Goal: Task Accomplishment & Management: Manage account settings

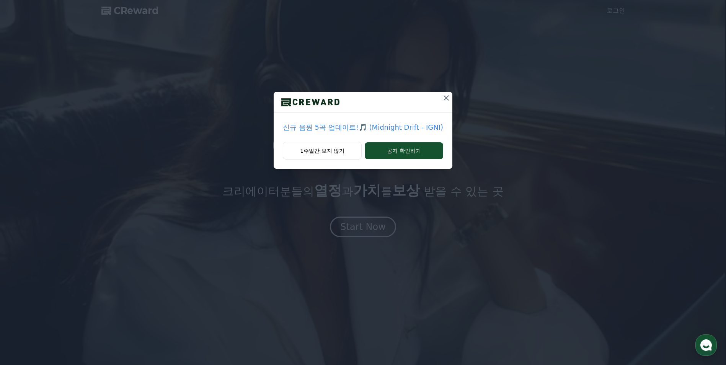
click at [446, 96] on icon at bounding box center [445, 97] width 5 height 5
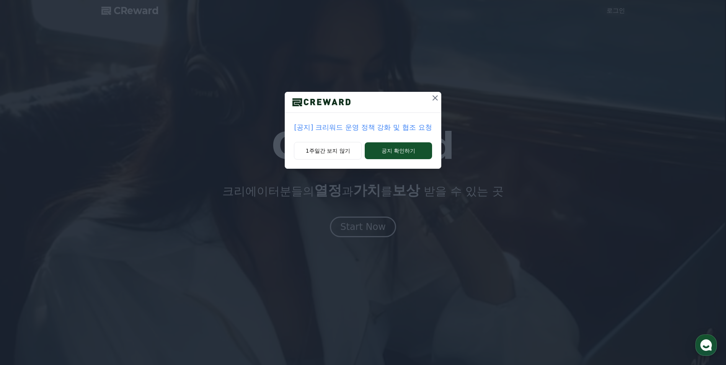
click at [437, 99] on icon at bounding box center [434, 97] width 9 height 9
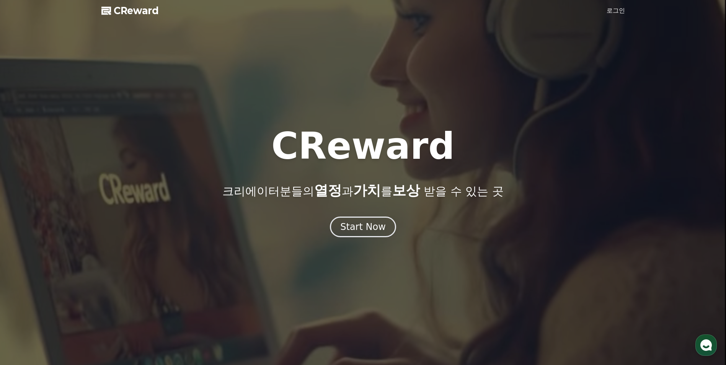
click at [616, 10] on link "로그인" at bounding box center [615, 10] width 18 height 9
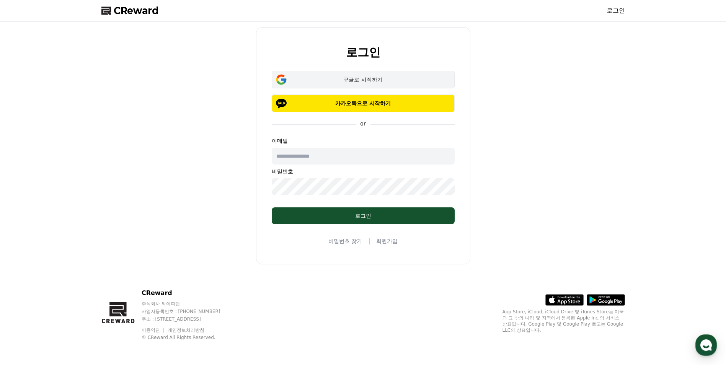
click at [403, 75] on button "구글로 시작하기" at bounding box center [363, 80] width 183 height 18
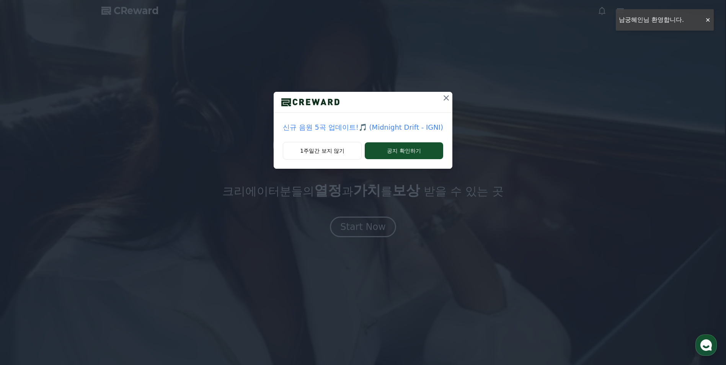
click at [443, 101] on icon at bounding box center [445, 97] width 9 height 9
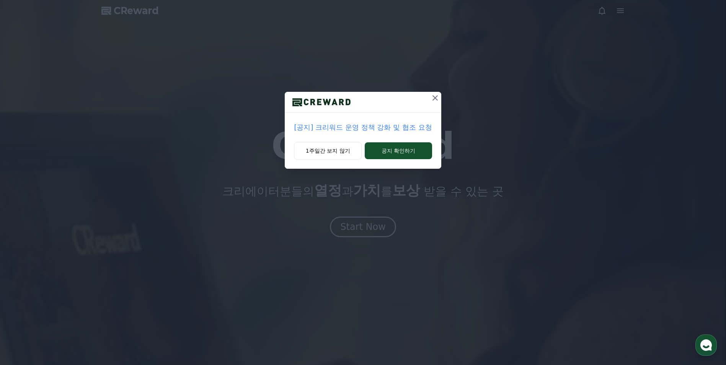
click at [435, 97] on icon at bounding box center [434, 97] width 5 height 5
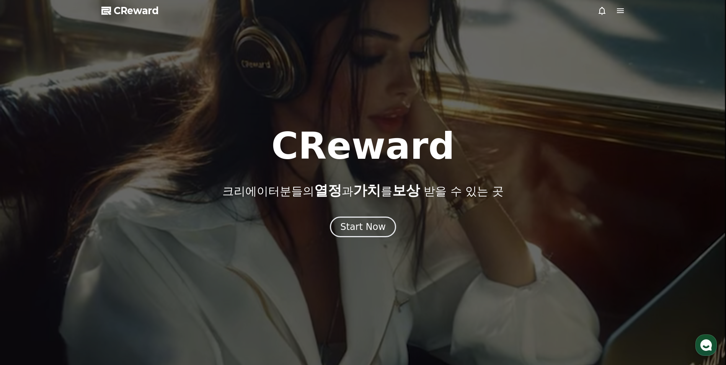
click at [619, 9] on icon at bounding box center [620, 10] width 7 height 5
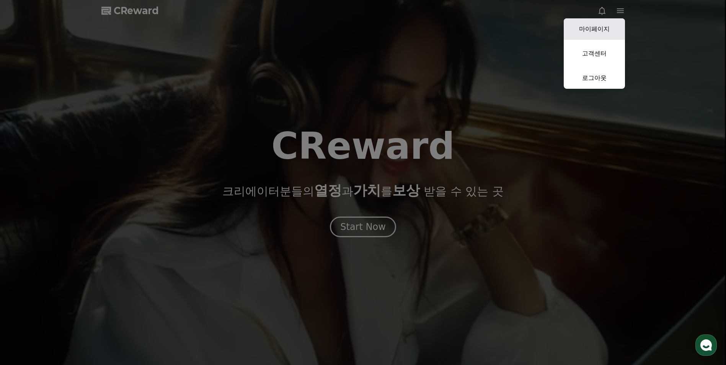
click at [593, 24] on link "마이페이지" at bounding box center [593, 28] width 61 height 21
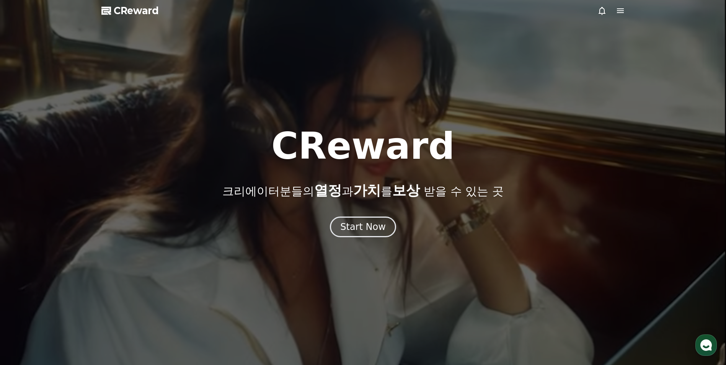
select select "**********"
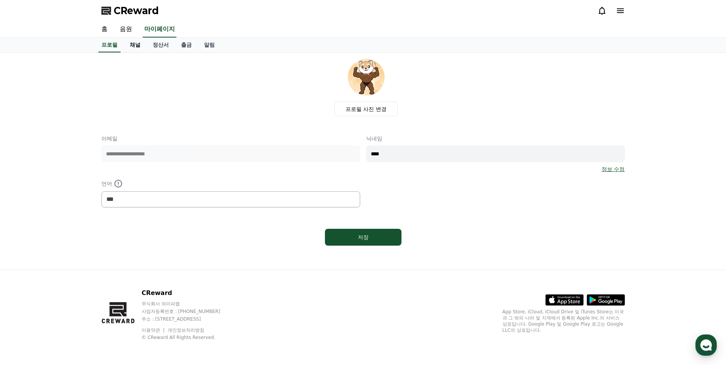
click at [130, 48] on link "채널" at bounding box center [135, 45] width 23 height 15
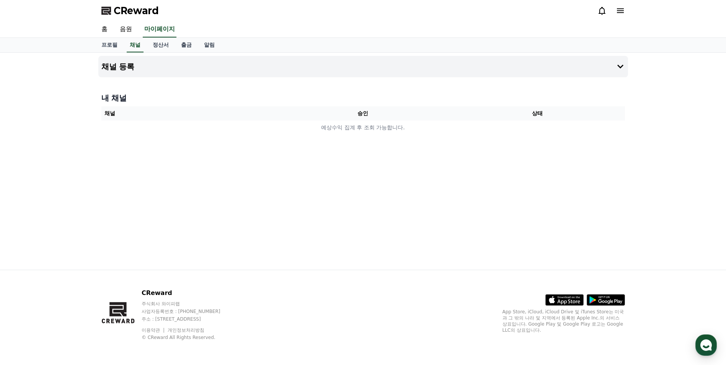
click at [393, 203] on div "채널 등록 내 채널 채널 승인 상태 예상수익 집계 후 조회 가능합니다." at bounding box center [363, 161] width 536 height 217
click at [118, 65] on h4 "채널 등록" at bounding box center [117, 66] width 33 height 8
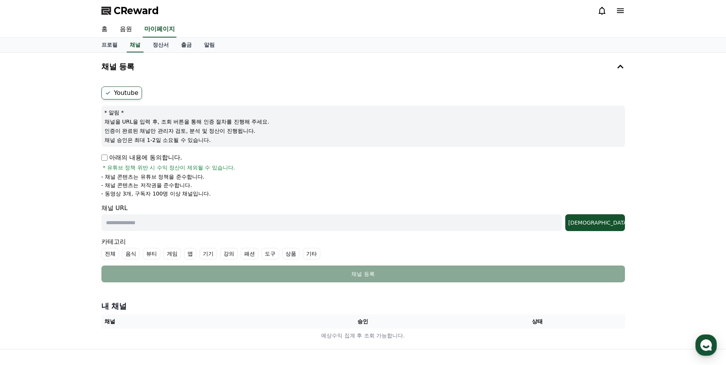
click at [182, 225] on input "text" at bounding box center [331, 222] width 461 height 17
paste input "**********"
type input "**********"
click at [311, 252] on label "기타" at bounding box center [312, 253] width 18 height 11
click at [601, 224] on div "조회" at bounding box center [595, 223] width 54 height 8
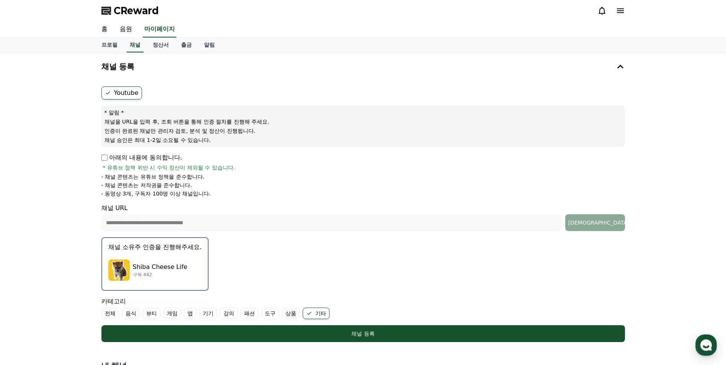
click at [159, 269] on p "Shiba Cheese Life" at bounding box center [160, 266] width 55 height 9
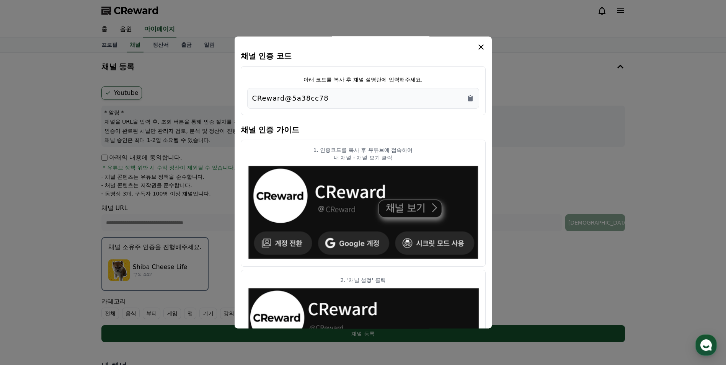
click at [332, 98] on div "CReward@5a38cc78" at bounding box center [363, 98] width 222 height 11
click at [472, 102] on icon "Copy to clipboard" at bounding box center [470, 98] width 8 height 8
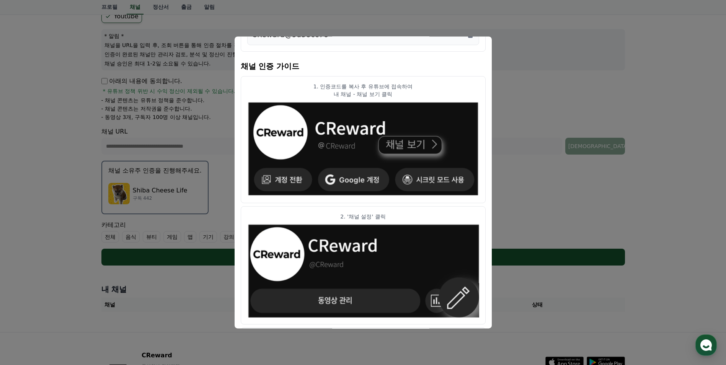
scroll to position [62, 0]
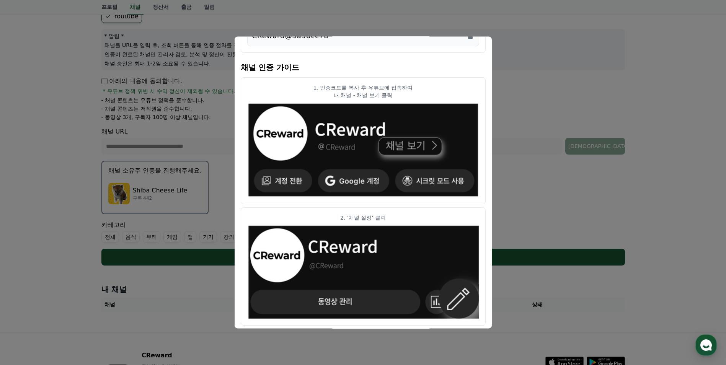
click at [509, 169] on button "close modal" at bounding box center [363, 182] width 726 height 365
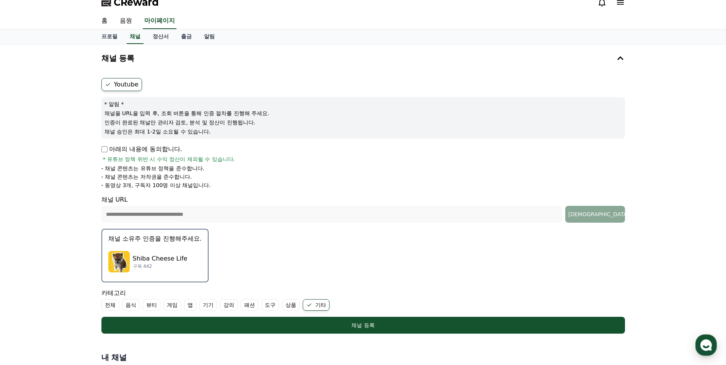
scroll to position [0, 0]
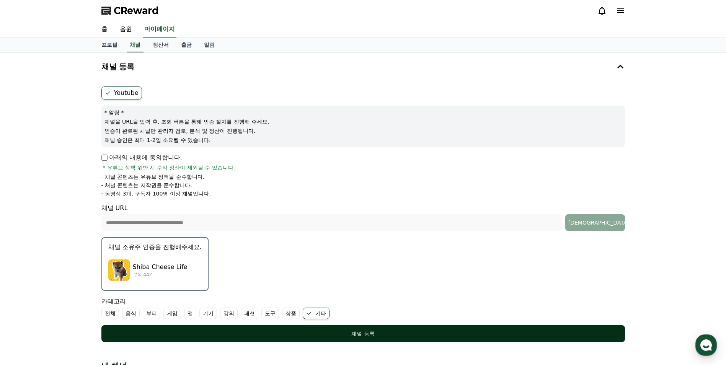
click at [427, 333] on div "채널 등록" at bounding box center [363, 334] width 493 height 8
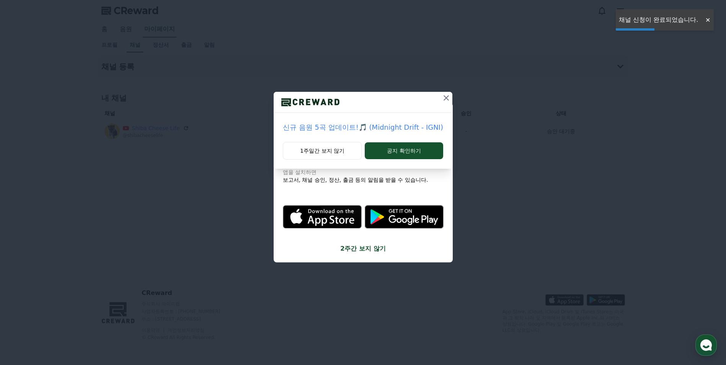
click at [440, 96] on button at bounding box center [446, 98] width 12 height 12
click at [436, 97] on icon at bounding box center [434, 97] width 9 height 9
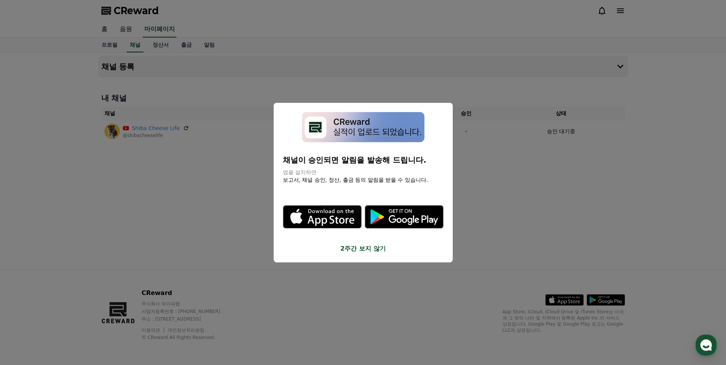
click at [204, 218] on button "close modal" at bounding box center [363, 182] width 726 height 365
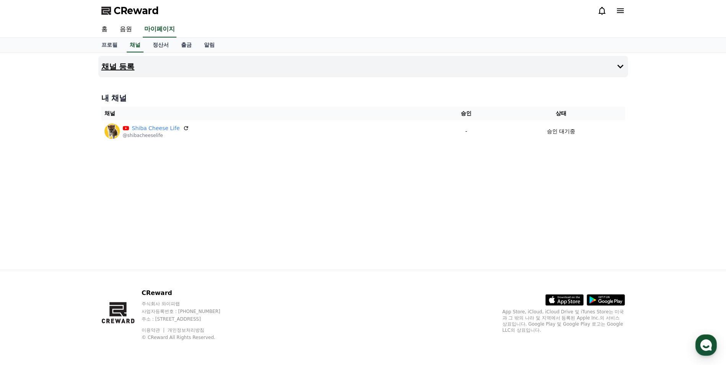
click at [122, 65] on h4 "채널 등록" at bounding box center [117, 66] width 33 height 8
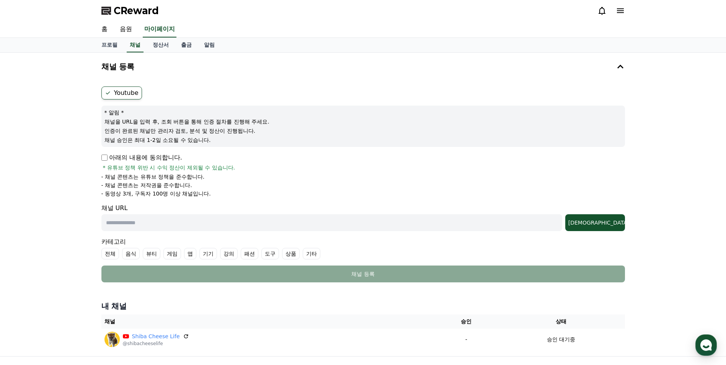
click at [154, 230] on input "text" at bounding box center [331, 222] width 461 height 17
paste input "**********"
type input "**********"
click at [611, 222] on div "[DEMOGRAPHIC_DATA]" at bounding box center [595, 223] width 54 height 8
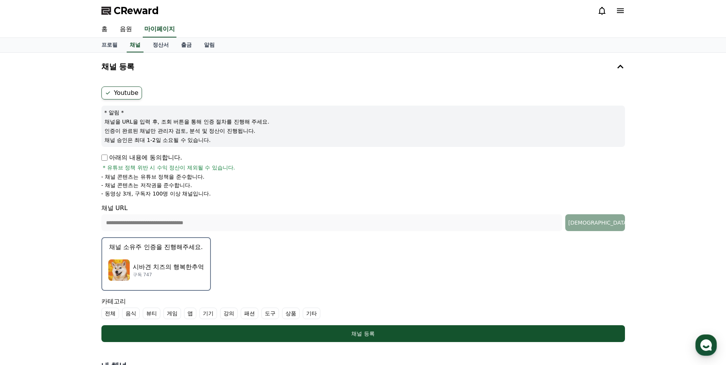
click at [126, 271] on img "button" at bounding box center [118, 269] width 21 height 21
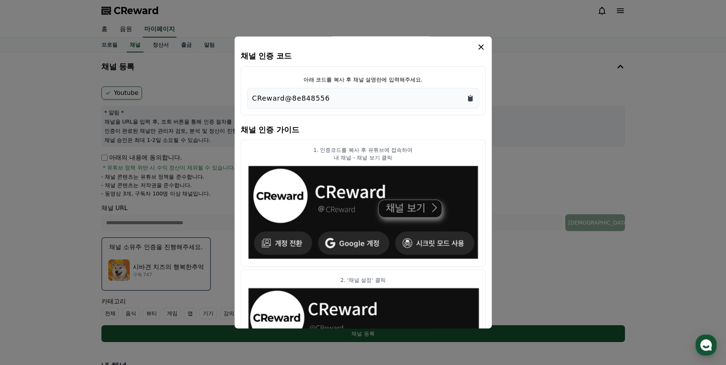
click at [469, 96] on icon "Copy to clipboard" at bounding box center [470, 95] width 2 height 1
click at [484, 49] on icon "modal" at bounding box center [480, 46] width 9 height 9
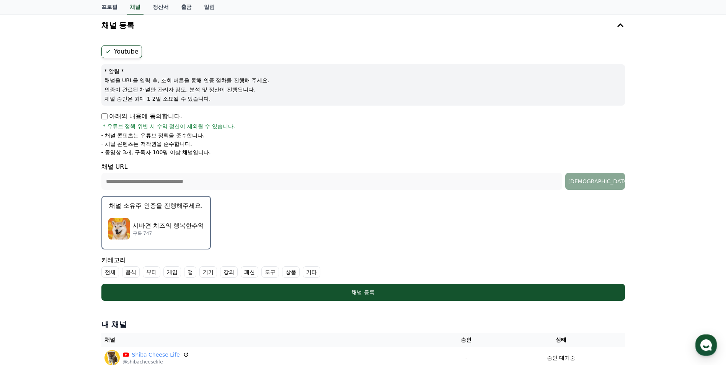
scroll to position [77, 0]
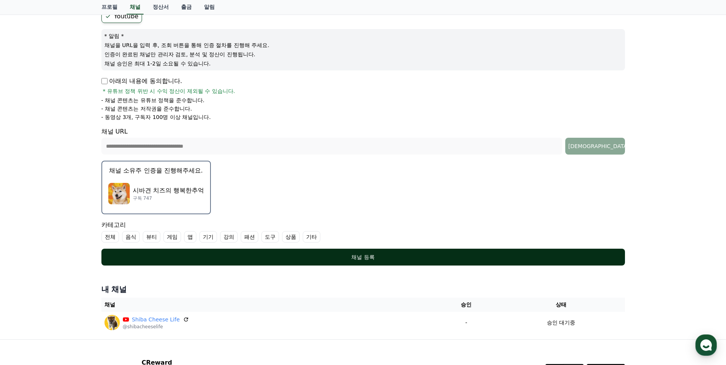
click at [386, 259] on div "채널 등록" at bounding box center [363, 257] width 493 height 8
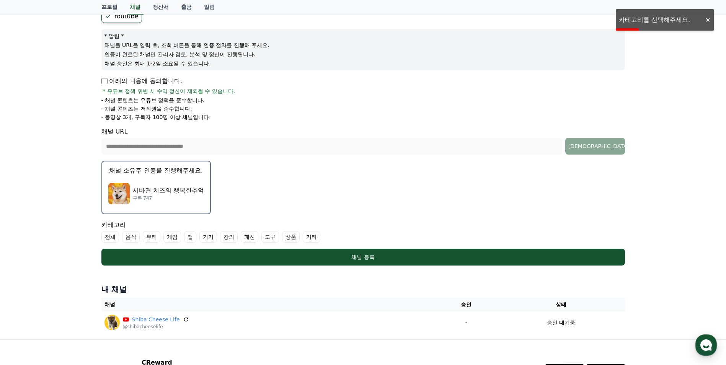
click at [316, 234] on label "기타" at bounding box center [312, 236] width 18 height 11
click at [318, 248] on form "**********" at bounding box center [362, 138] width 523 height 256
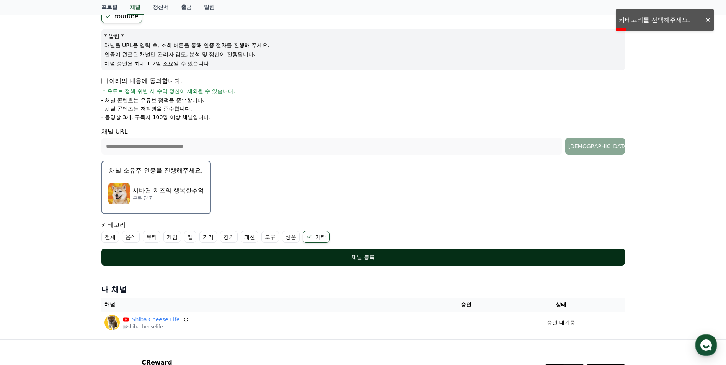
click at [318, 253] on button "채널 등록" at bounding box center [362, 257] width 523 height 17
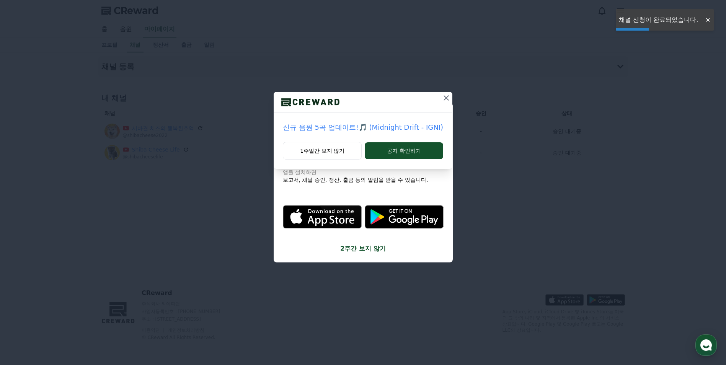
click at [447, 96] on icon at bounding box center [445, 97] width 9 height 9
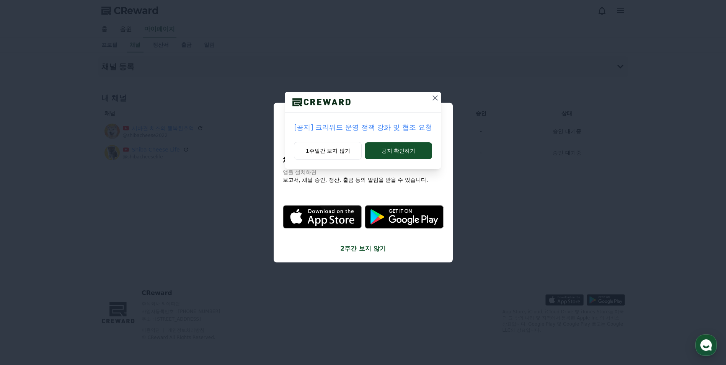
click at [435, 99] on icon at bounding box center [434, 97] width 9 height 9
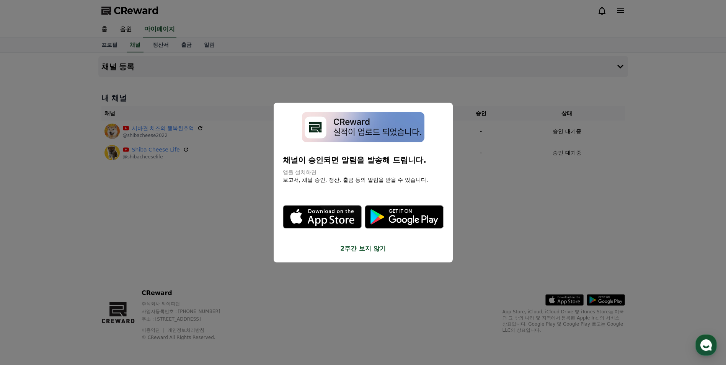
click at [483, 207] on button "close modal" at bounding box center [363, 182] width 726 height 365
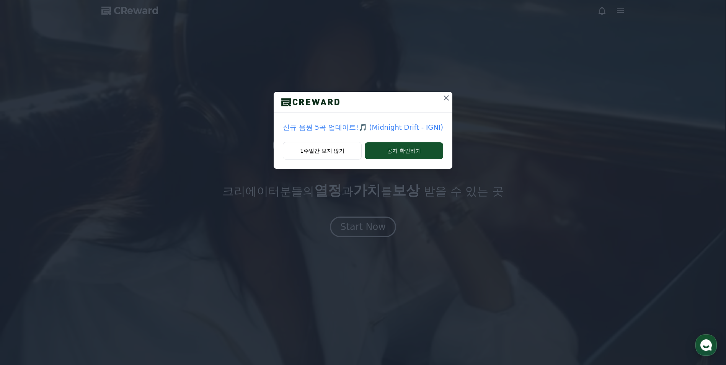
click at [443, 101] on icon at bounding box center [445, 97] width 9 height 9
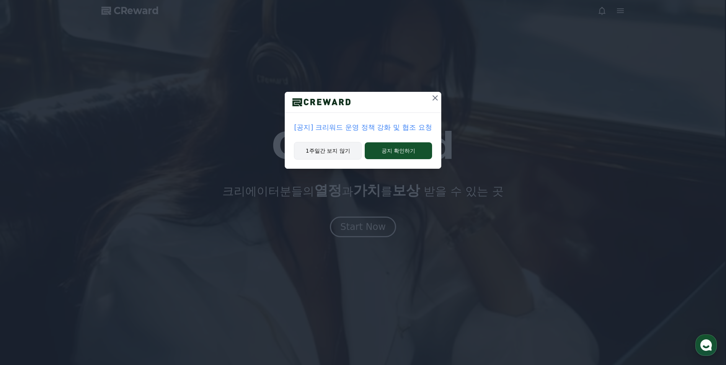
click at [323, 153] on button "1주일간 보지 않기" at bounding box center [328, 151] width 68 height 18
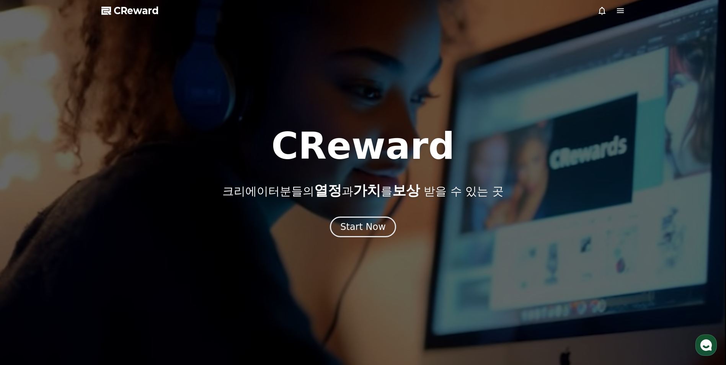
click at [618, 11] on icon at bounding box center [620, 10] width 7 height 5
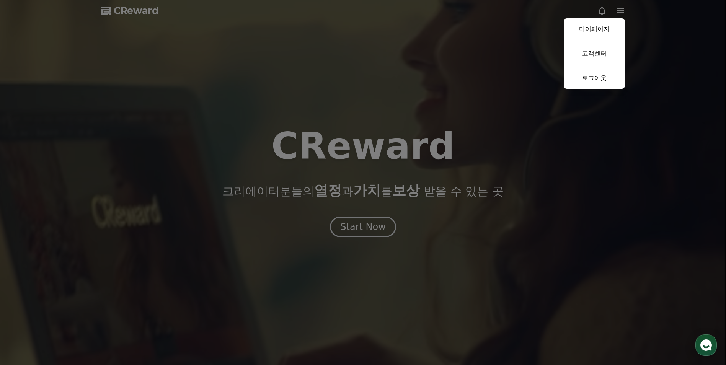
click at [393, 90] on button "close" at bounding box center [363, 182] width 726 height 365
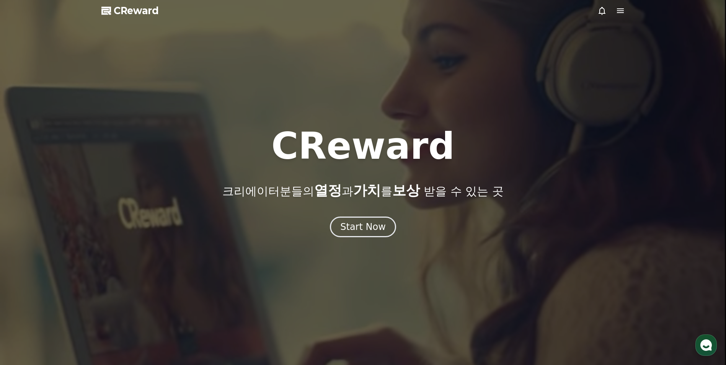
click at [140, 11] on span "CReward" at bounding box center [136, 11] width 45 height 12
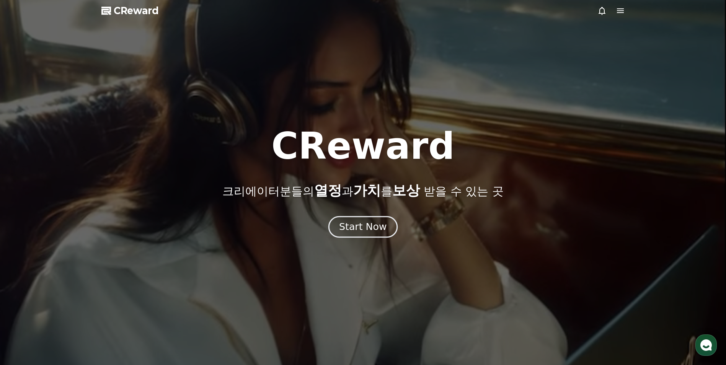
click at [366, 236] on button "Start Now" at bounding box center [362, 227] width 69 height 22
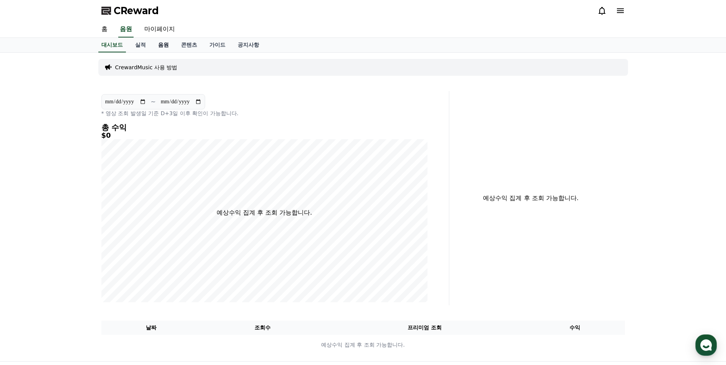
click at [161, 43] on link "음원" at bounding box center [163, 45] width 23 height 15
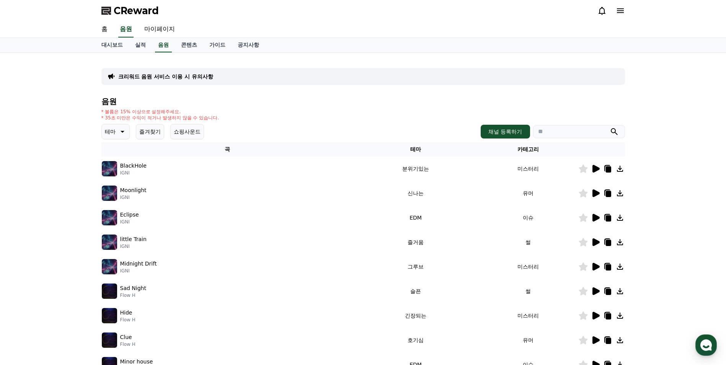
click at [117, 132] on icon at bounding box center [121, 131] width 9 height 9
click at [117, 163] on button "귀여운" at bounding box center [114, 164] width 22 height 17
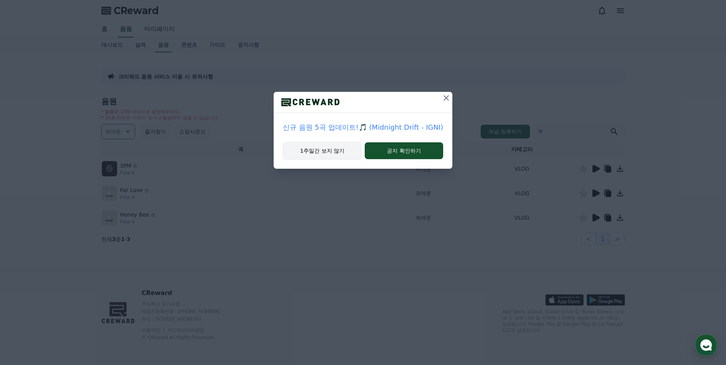
click at [317, 151] on button "1주일간 보지 않기" at bounding box center [322, 151] width 79 height 18
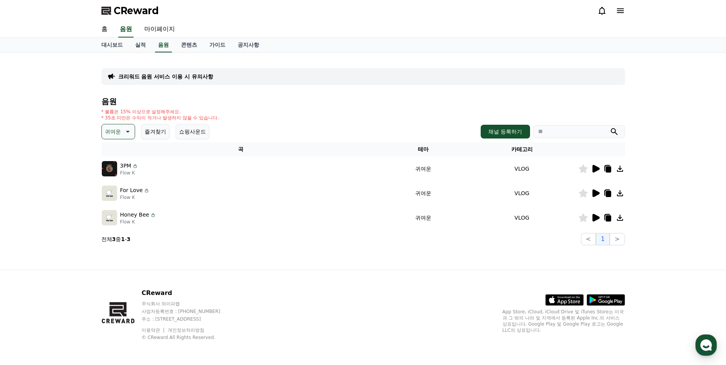
click at [594, 169] on icon at bounding box center [595, 169] width 7 height 8
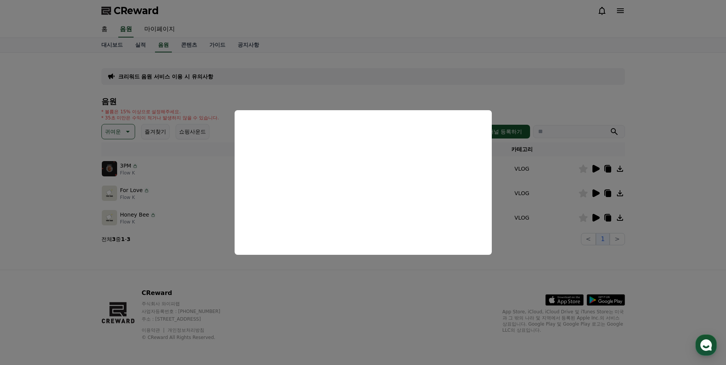
click at [389, 299] on button "close modal" at bounding box center [363, 182] width 726 height 365
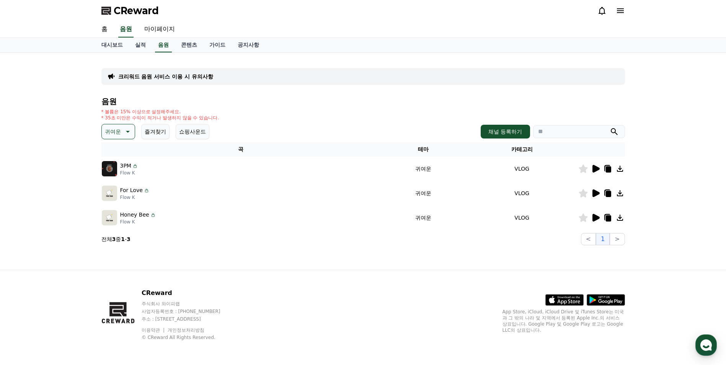
click at [133, 194] on p "Flow K" at bounding box center [134, 197] width 29 height 6
click at [591, 193] on icon at bounding box center [595, 193] width 9 height 9
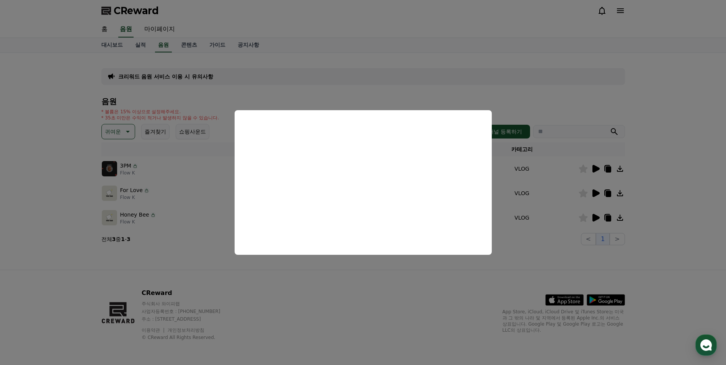
click at [505, 270] on button "close modal" at bounding box center [363, 182] width 726 height 365
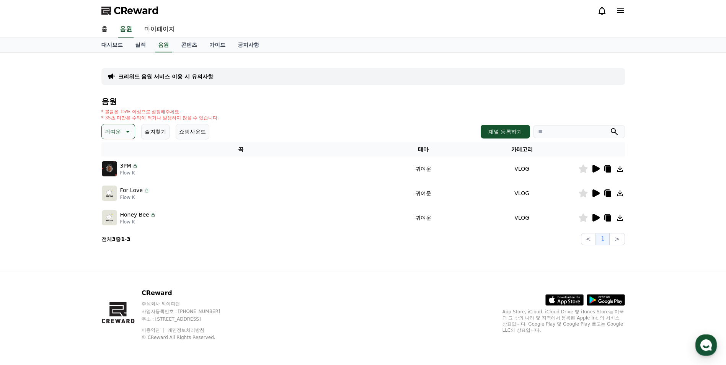
click at [203, 77] on p "크리워드 음원 서비스 이용 시 유의사항" at bounding box center [165, 77] width 95 height 8
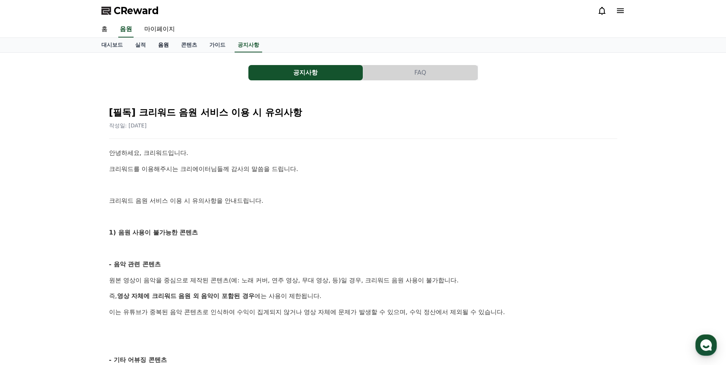
click at [164, 44] on link "음원" at bounding box center [163, 45] width 23 height 15
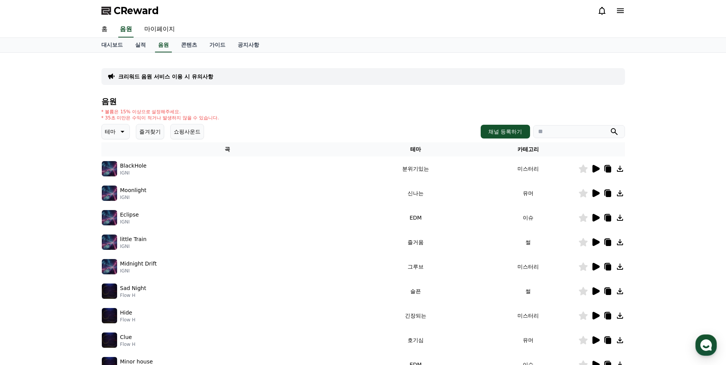
click at [610, 168] on icon at bounding box center [607, 169] width 5 height 6
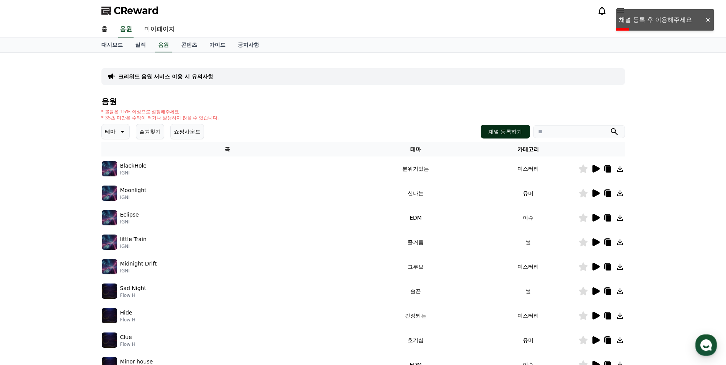
click at [508, 130] on button "채널 등록하기" at bounding box center [504, 132] width 49 height 14
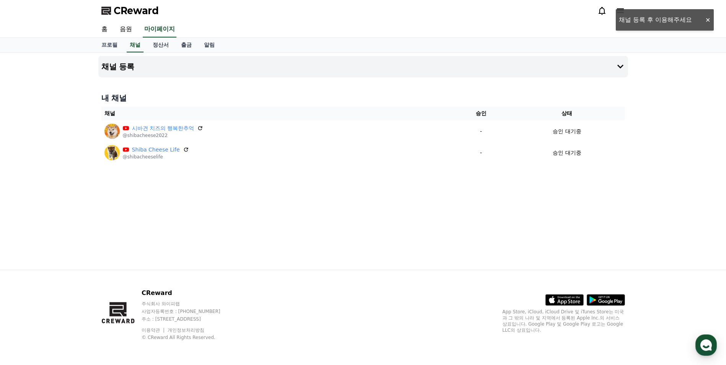
click at [389, 229] on div "채널 등록 내 채널 채널 승인 상태 시바견 치즈의 행복한추억 @shibacheese2022 - 승인 대기중 Shiba Cheese Life @…" at bounding box center [363, 161] width 536 height 217
